Goal: Complete application form: Complete application form

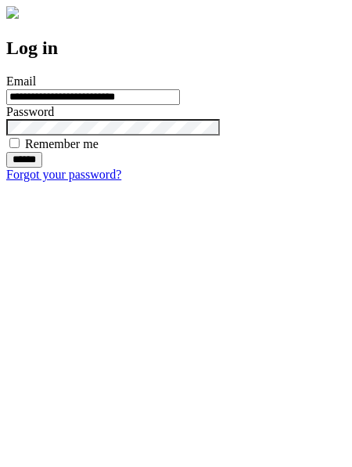
type input "**********"
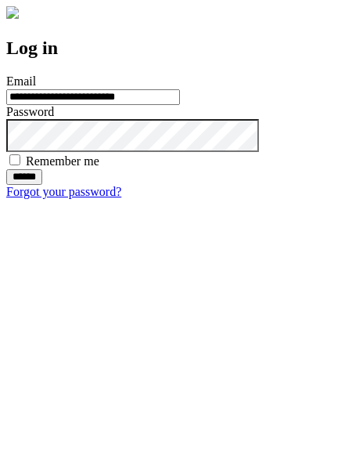
click at [42, 185] on input "******" at bounding box center [24, 177] width 36 height 16
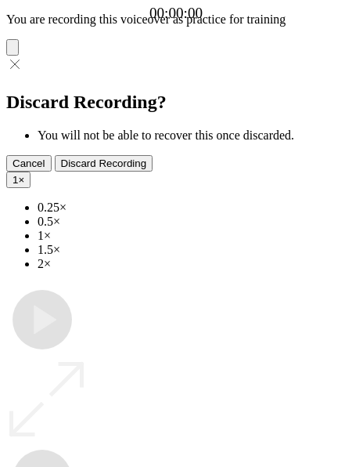
type input "**********"
